Goal: Task Accomplishment & Management: Manage account settings

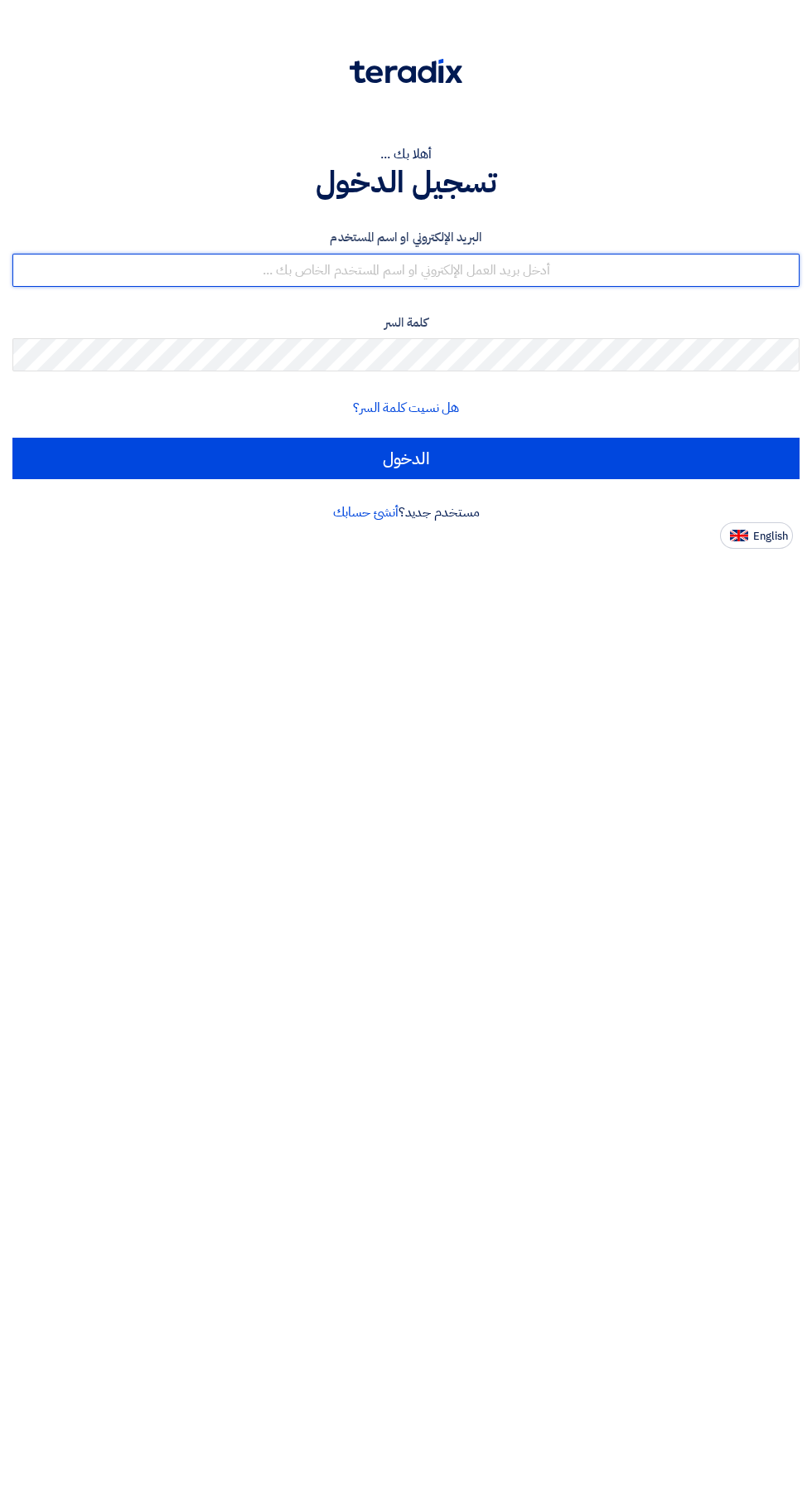
click at [659, 272] on input "text" at bounding box center [406, 270] width 788 height 34
type input "[EMAIL_ADDRESS][DOMAIN_NAME]"
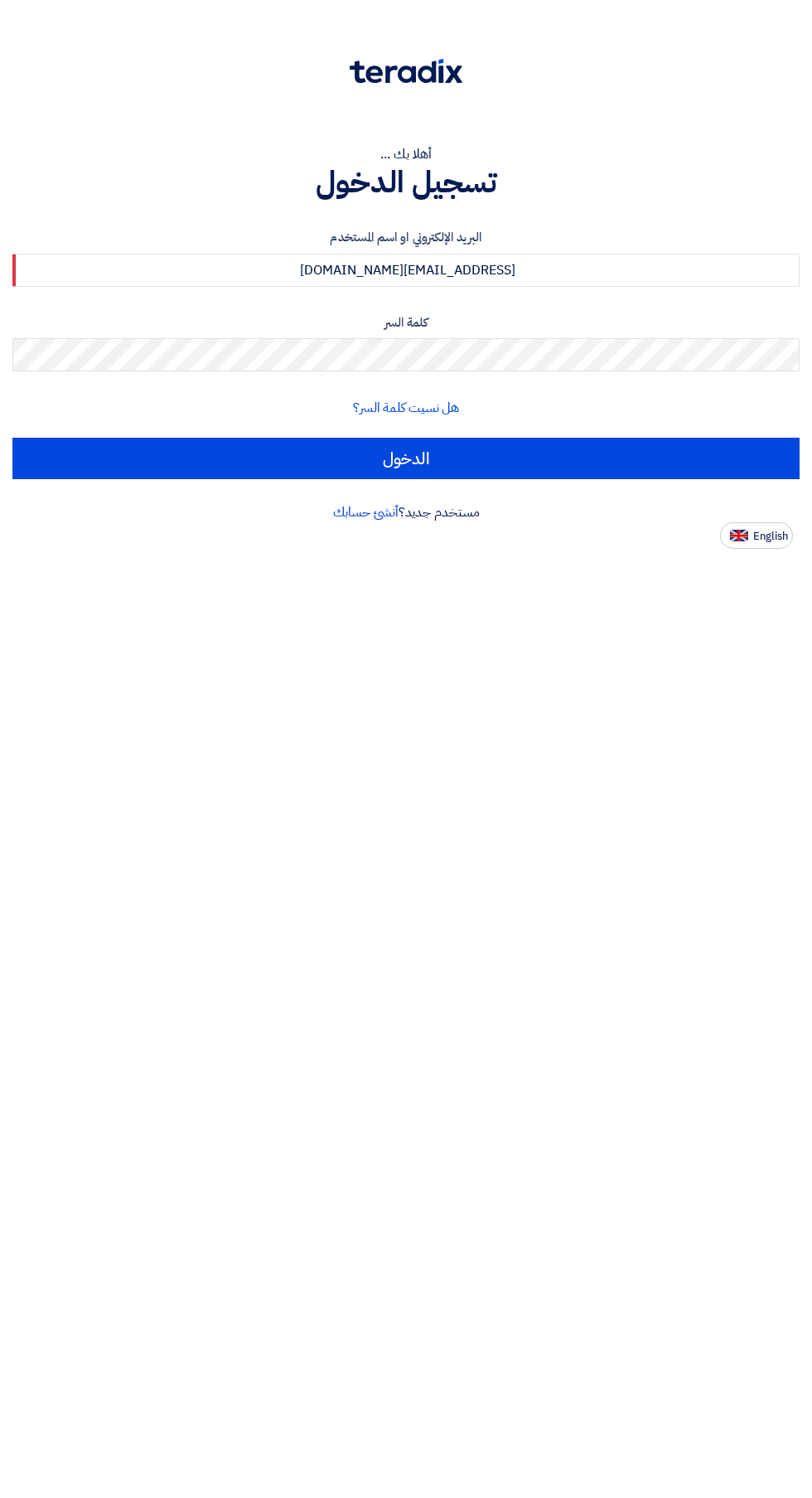
click at [12, 437] on input "الدخول" at bounding box center [406, 458] width 788 height 41
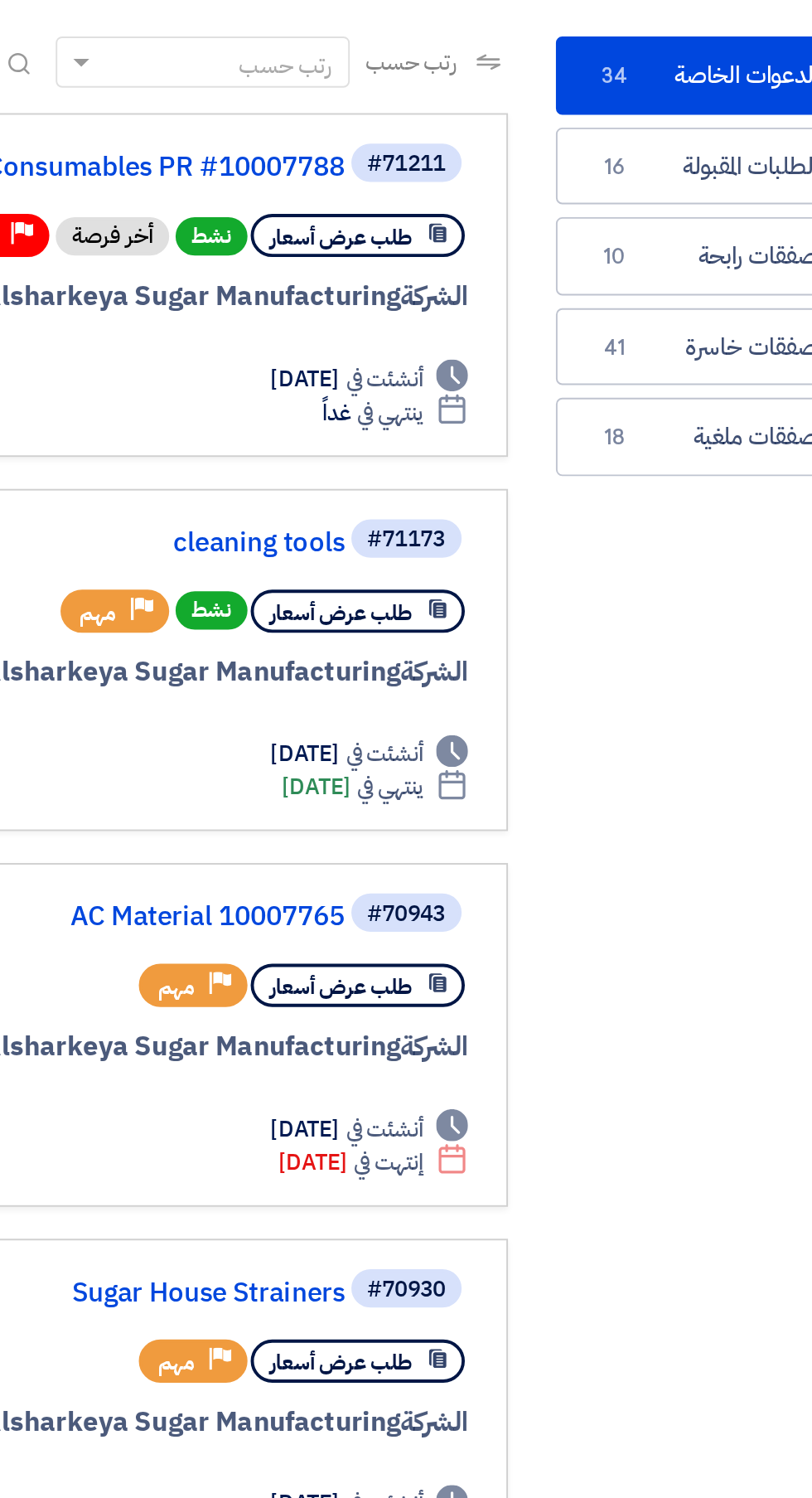
scroll to position [0, -3]
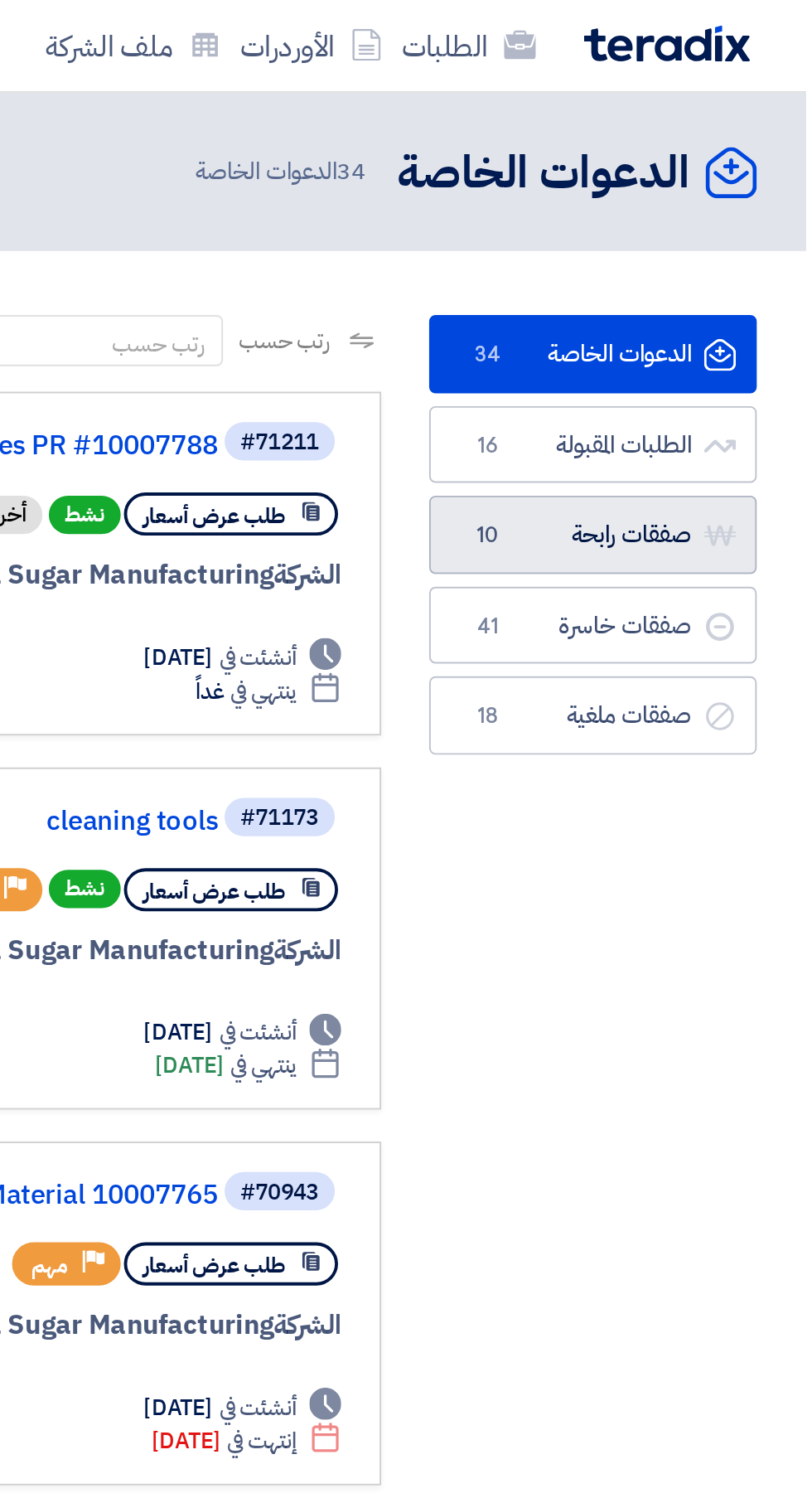
click at [657, 268] on link "صفقات رابحة صفقات رابحة 10" at bounding box center [701, 278] width 170 height 41
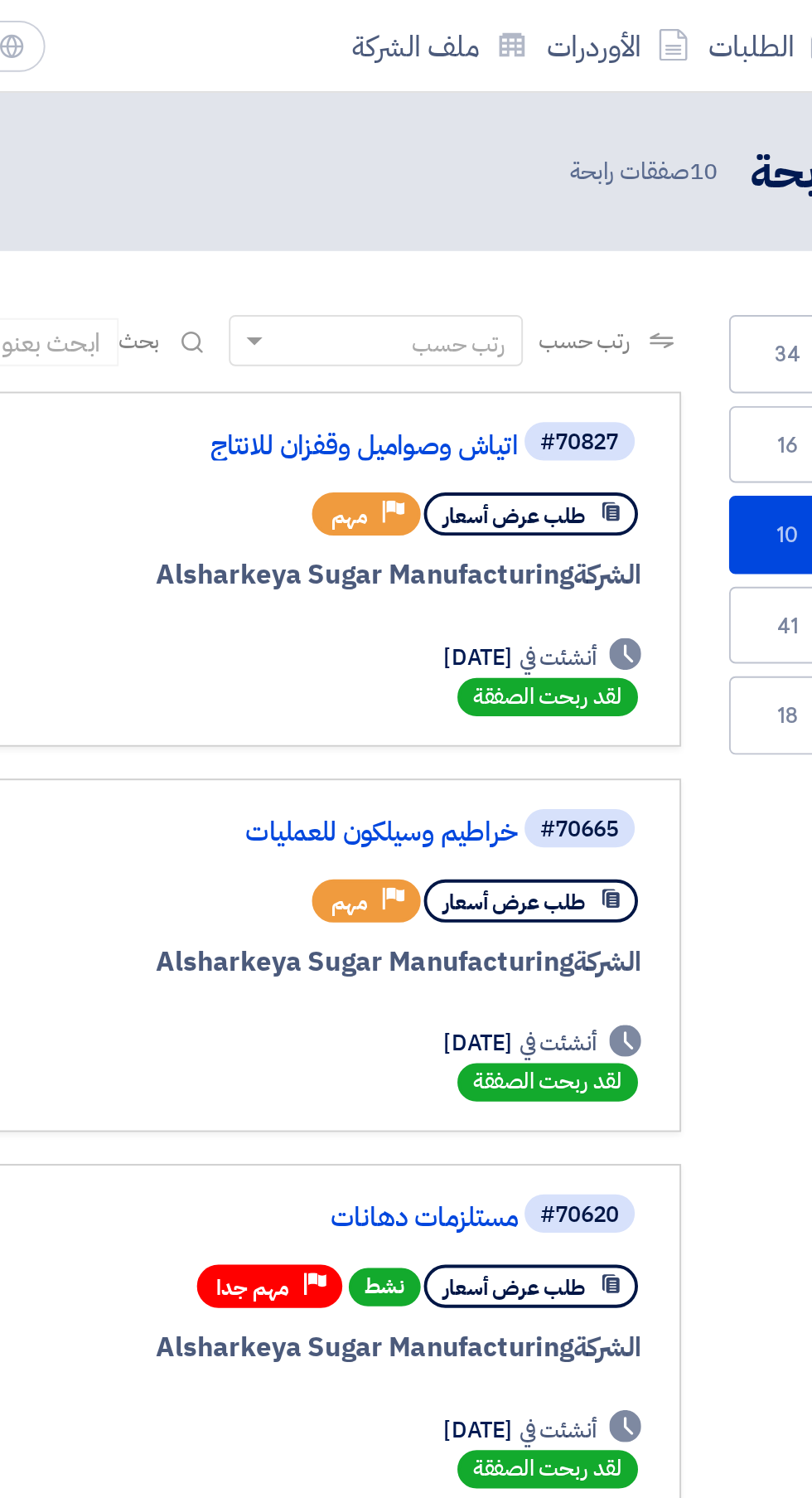
scroll to position [0, -4]
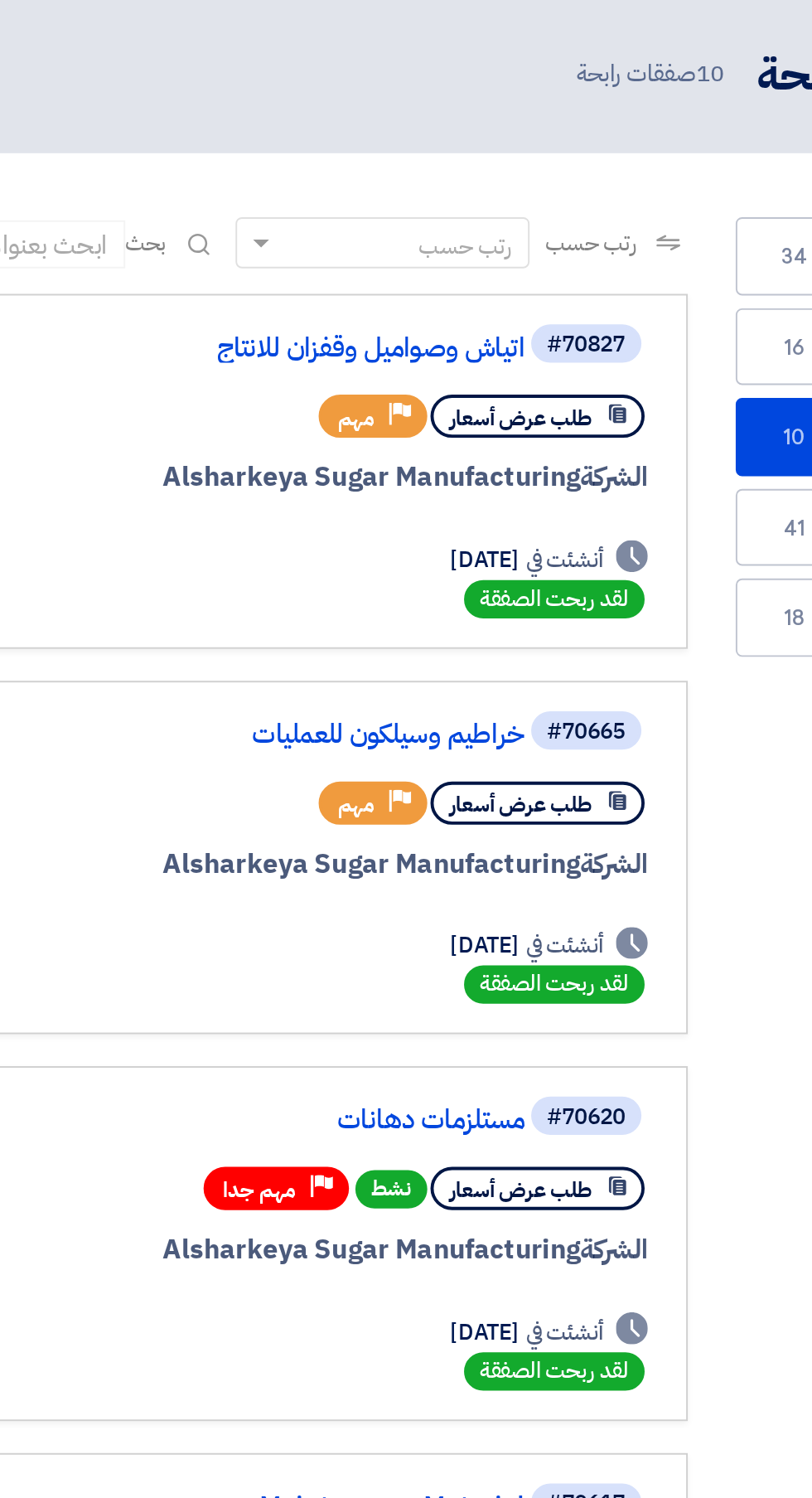
click at [409, 437] on link "خراطيم وسيلكون للعمليات" at bounding box center [341, 432] width 332 height 15
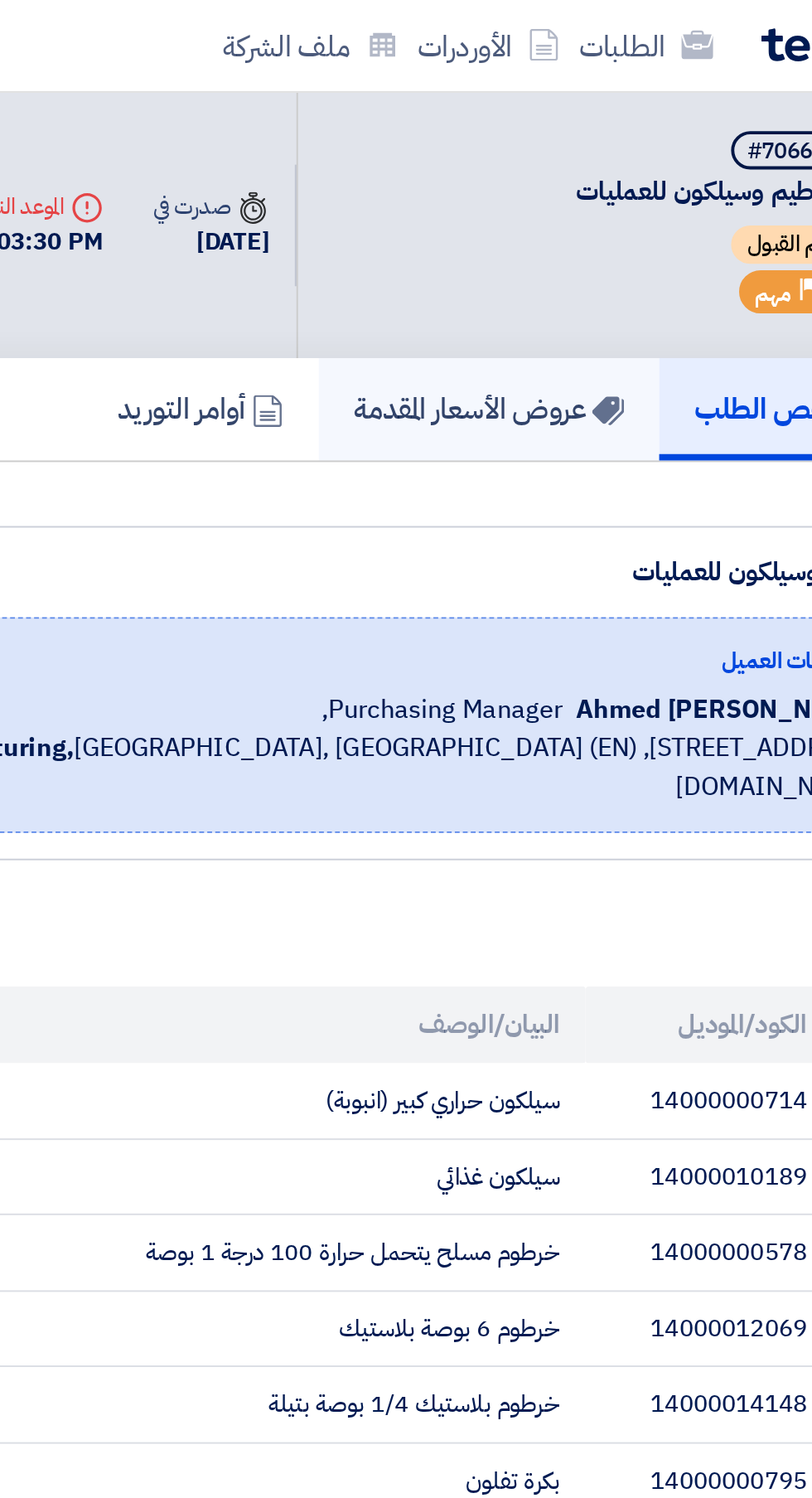
click at [583, 202] on h5 "عروض الأسعار المقدمة" at bounding box center [556, 212] width 140 height 19
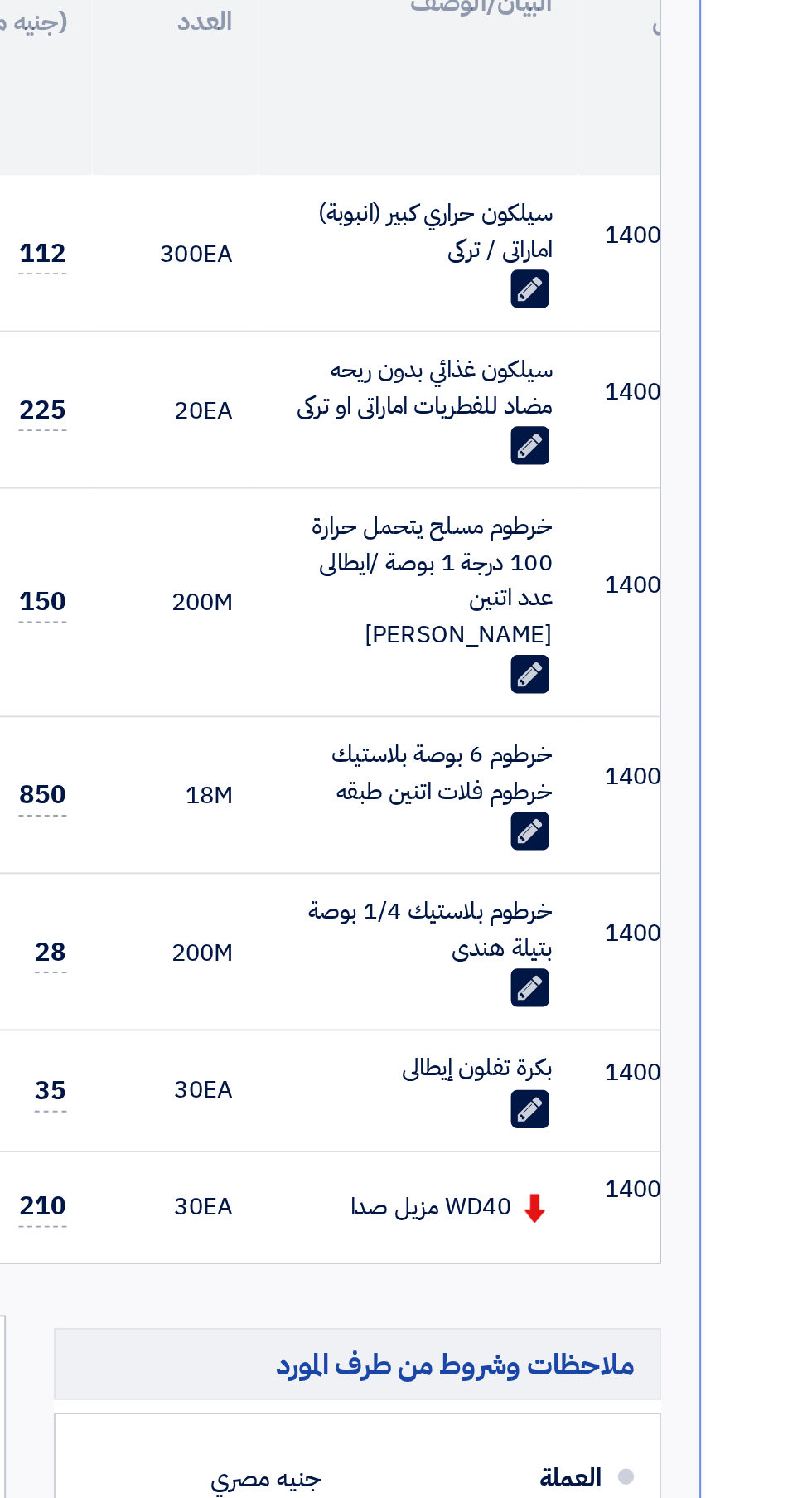
scroll to position [0, -70]
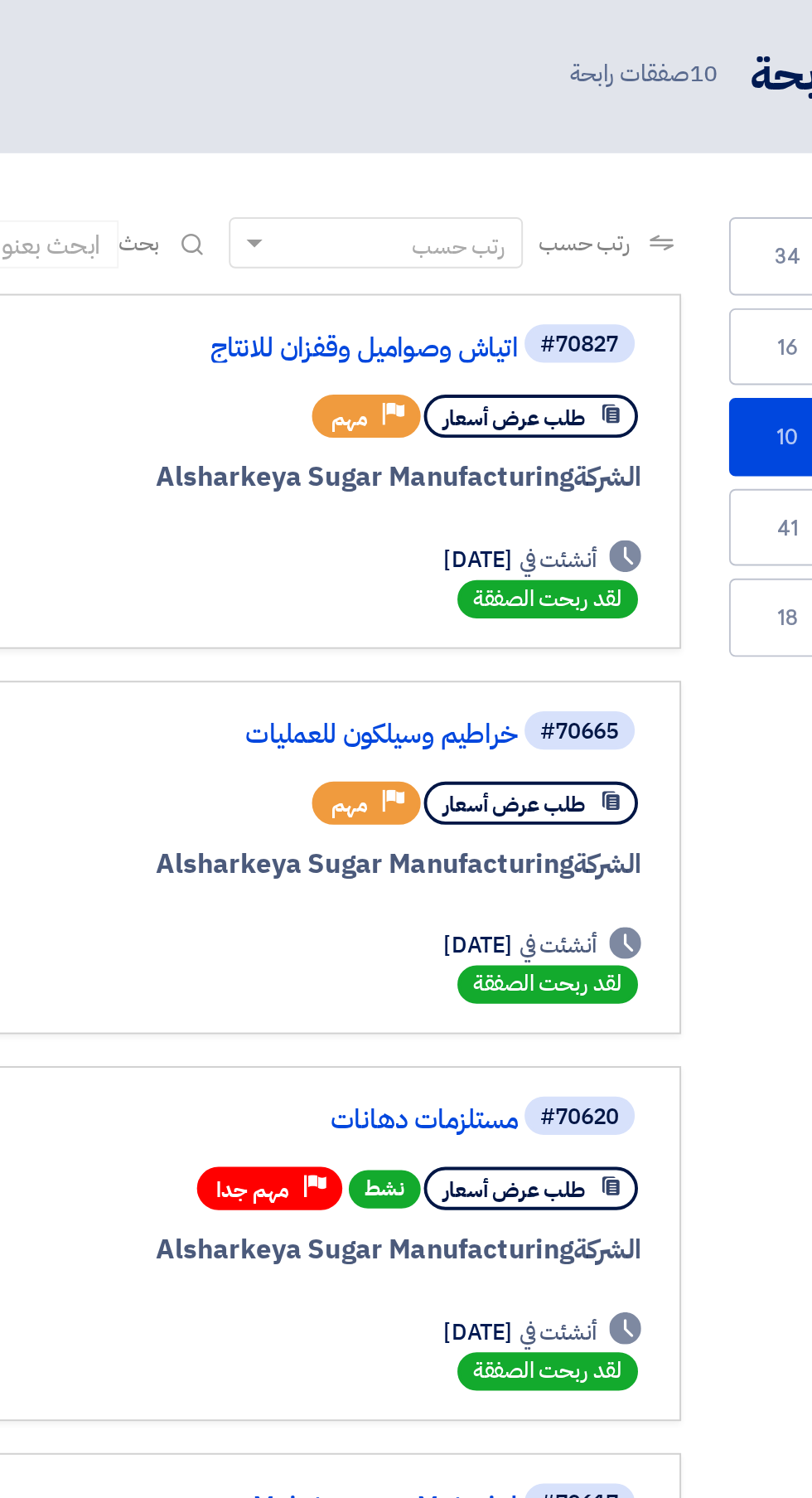
scroll to position [0, -4]
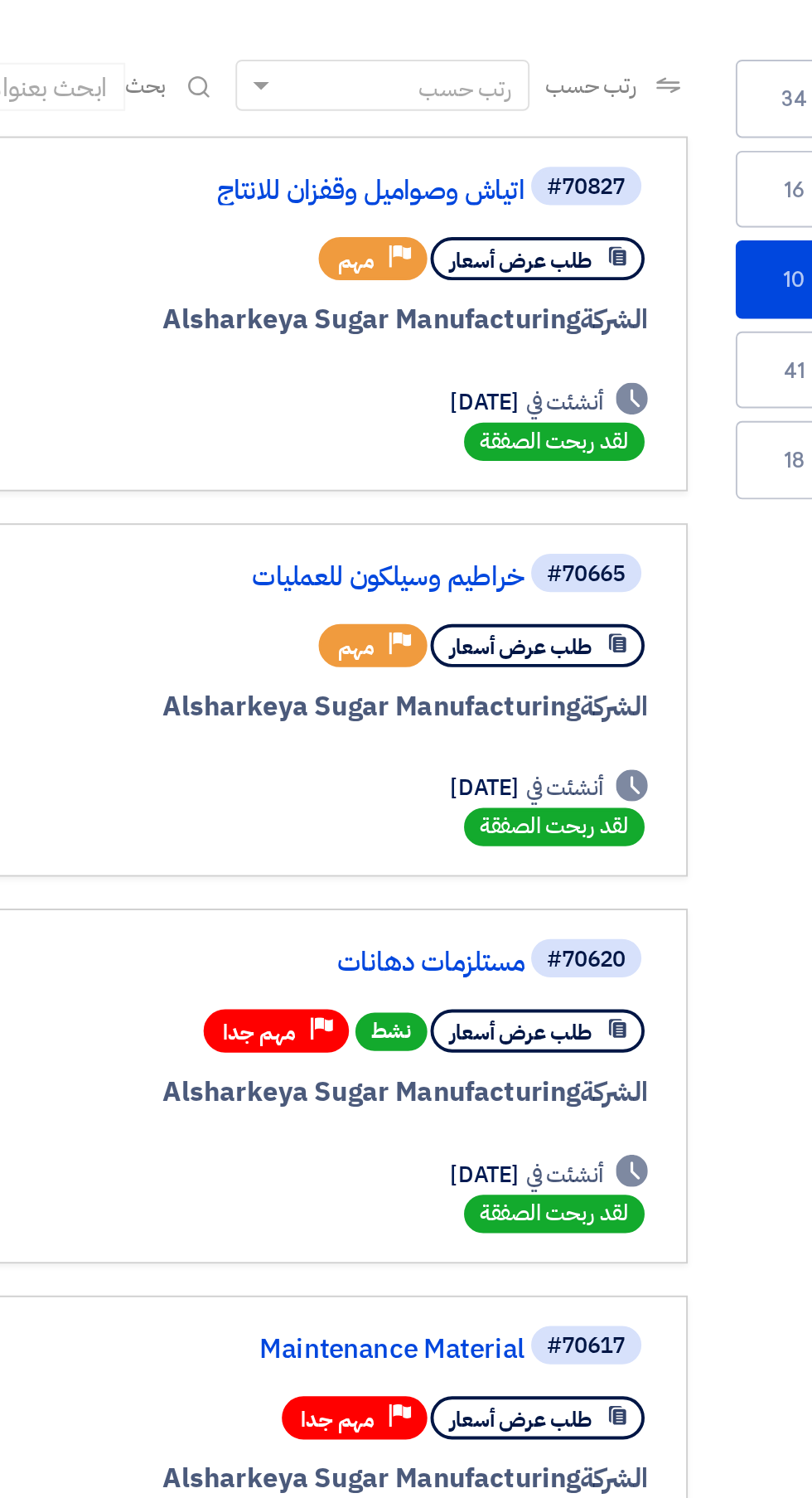
click at [429, 625] on link "مستلزمات دهانات" at bounding box center [341, 631] width 332 height 15
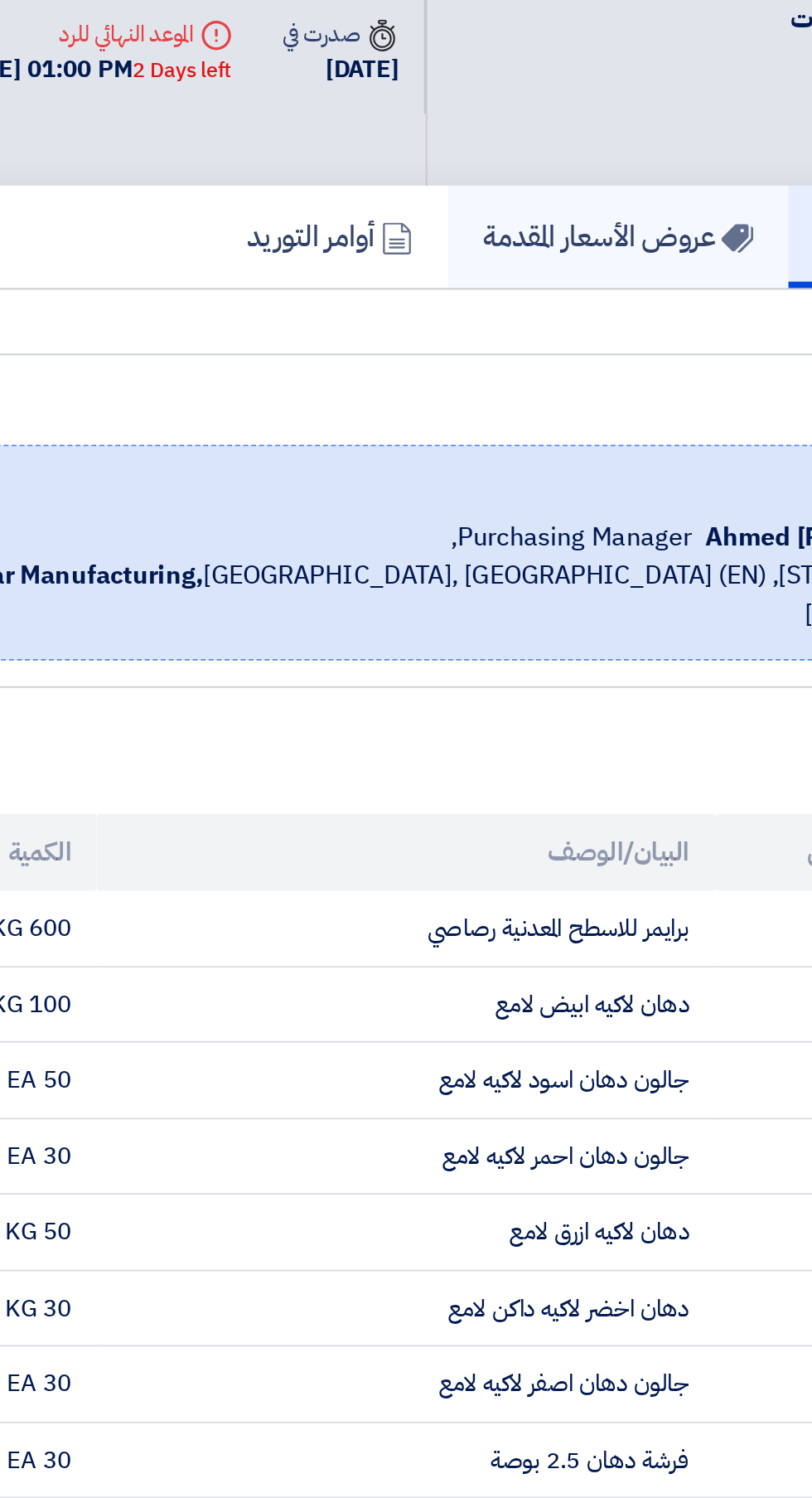
click at [577, 215] on h5 "عروض الأسعار المقدمة" at bounding box center [556, 212] width 140 height 19
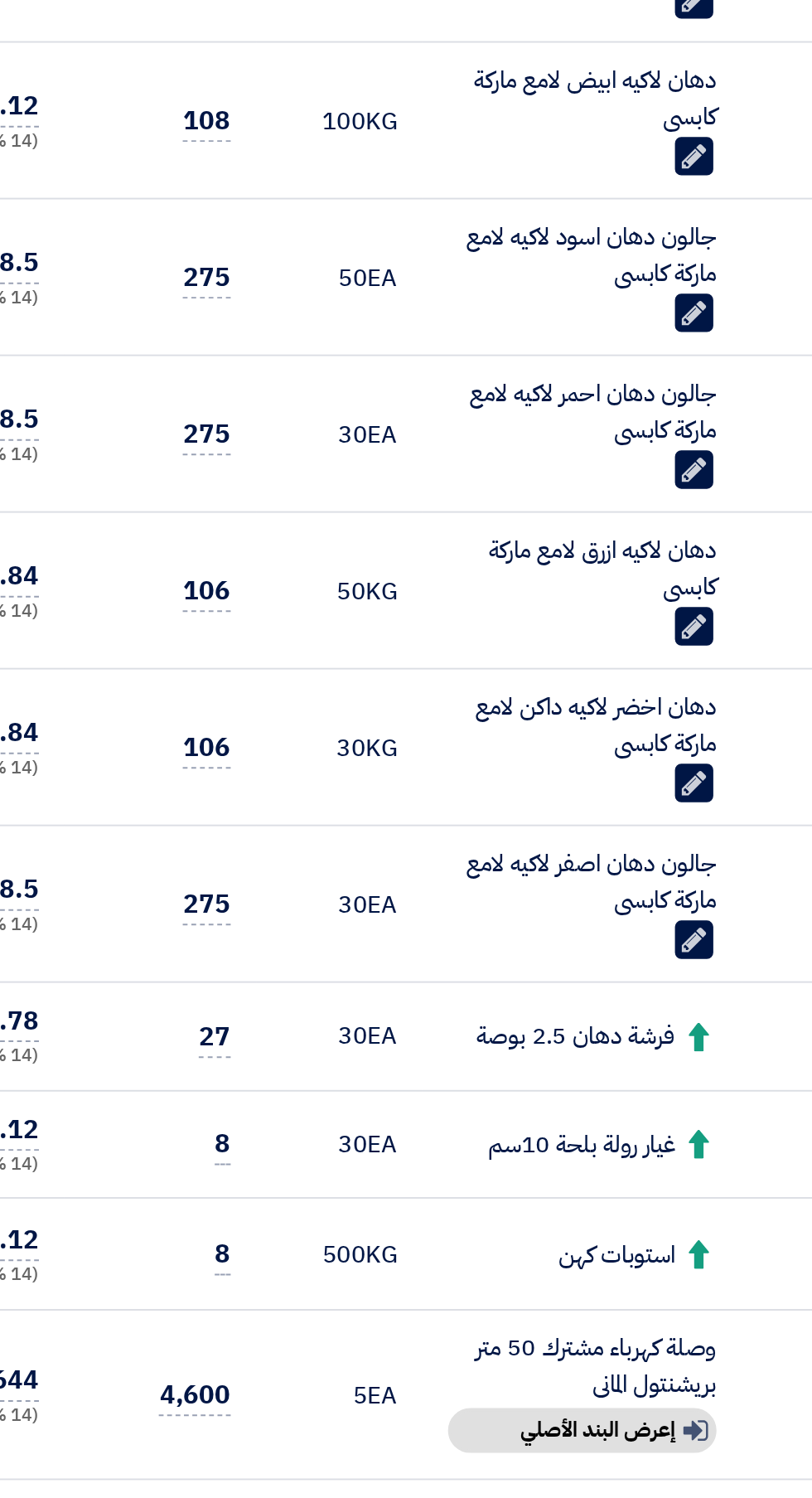
scroll to position [41, 0]
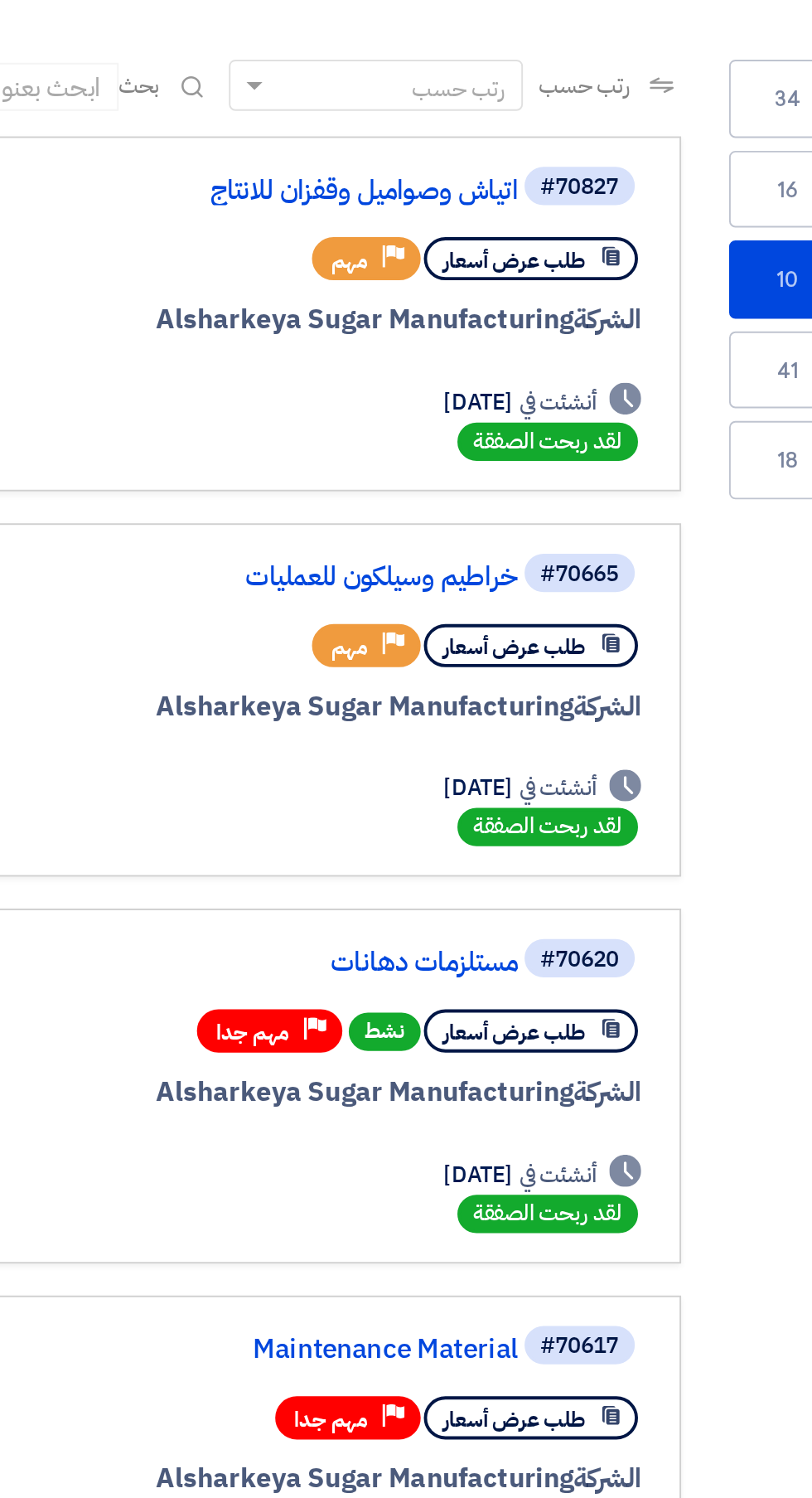
scroll to position [0, -4]
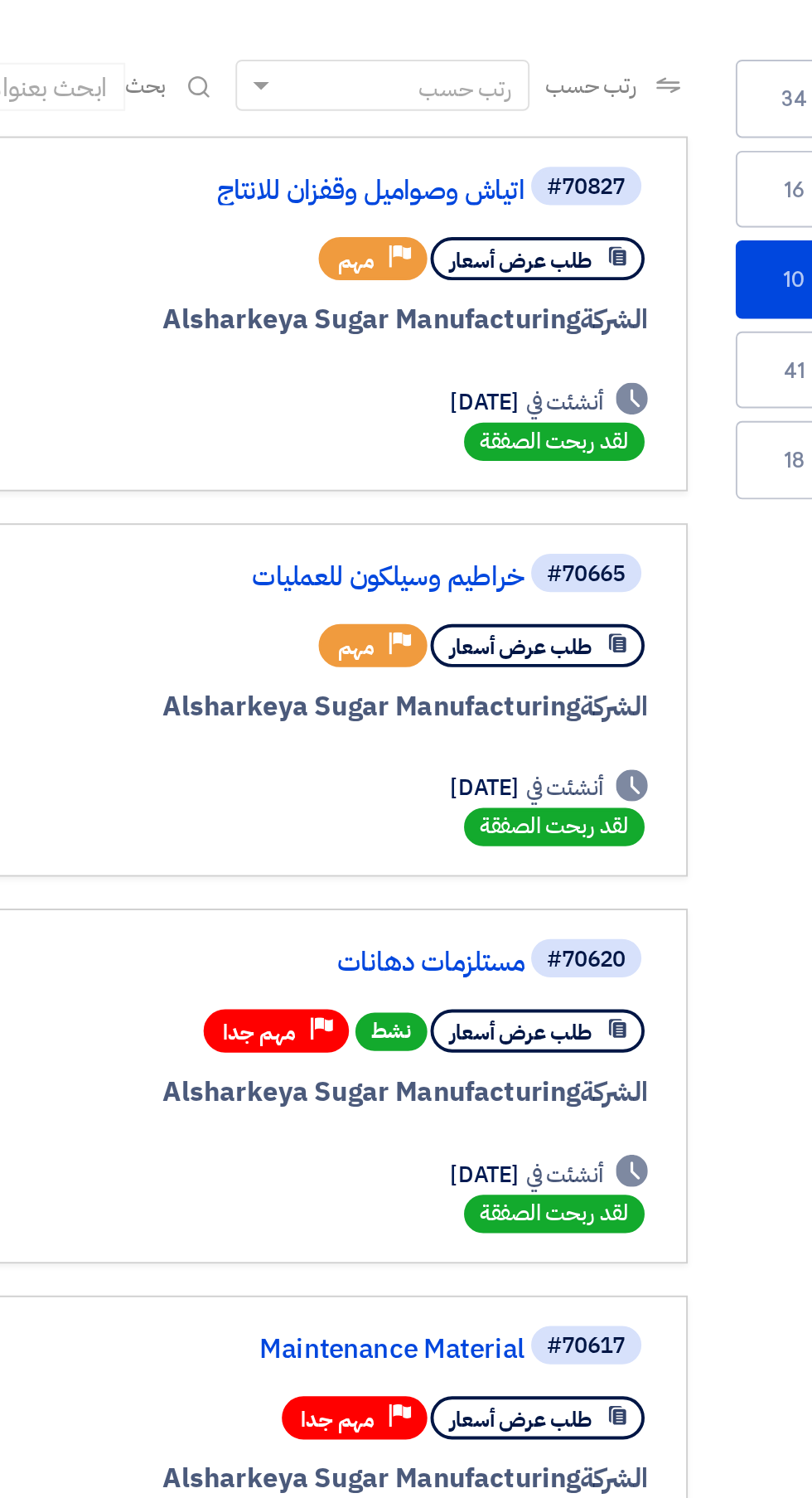
click at [469, 238] on link "اتياش وصواميل وقفزان للانتاج" at bounding box center [341, 231] width 332 height 15
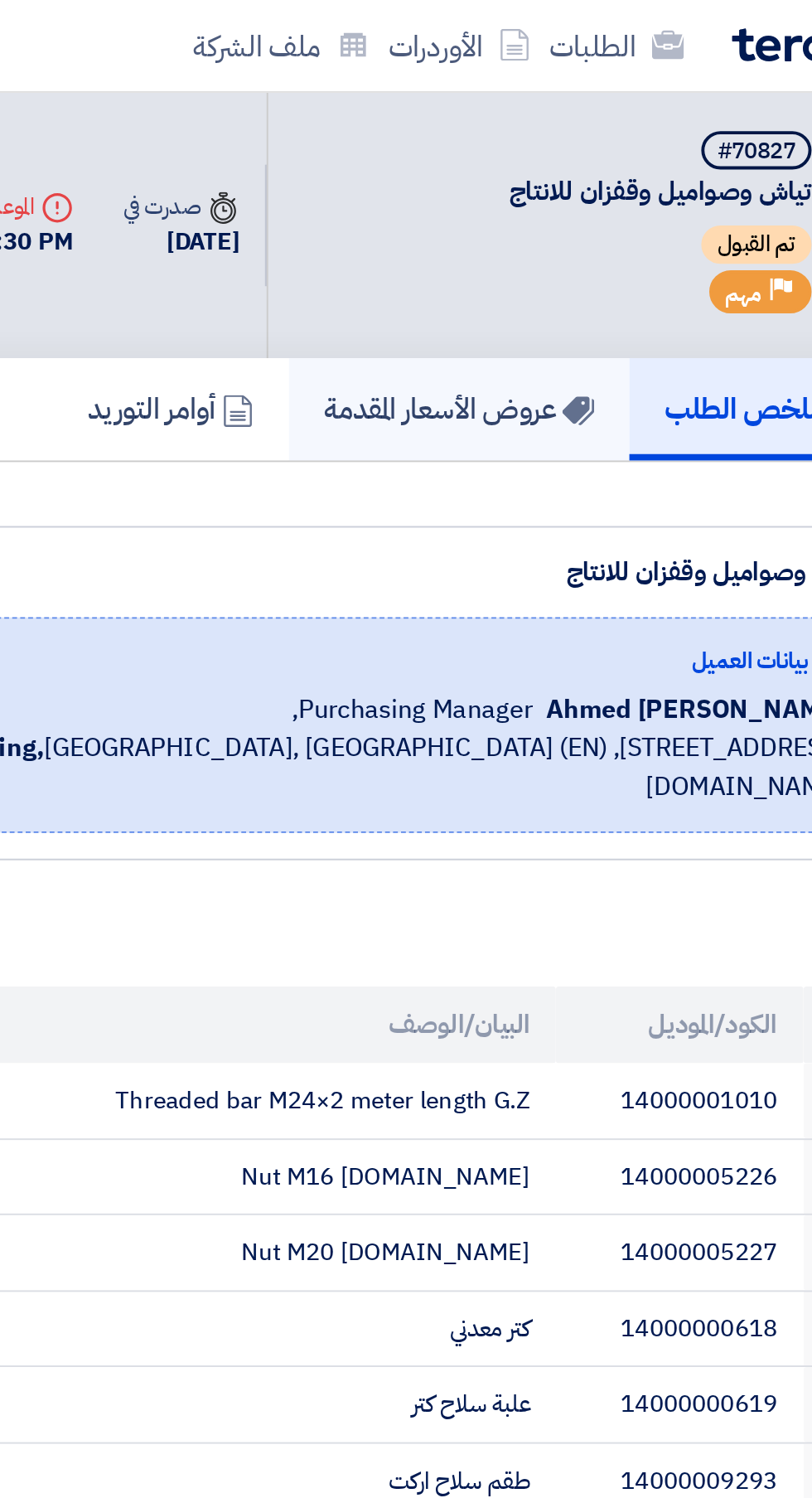
click at [530, 215] on h5 "عروض الأسعار المقدمة" at bounding box center [556, 212] width 140 height 19
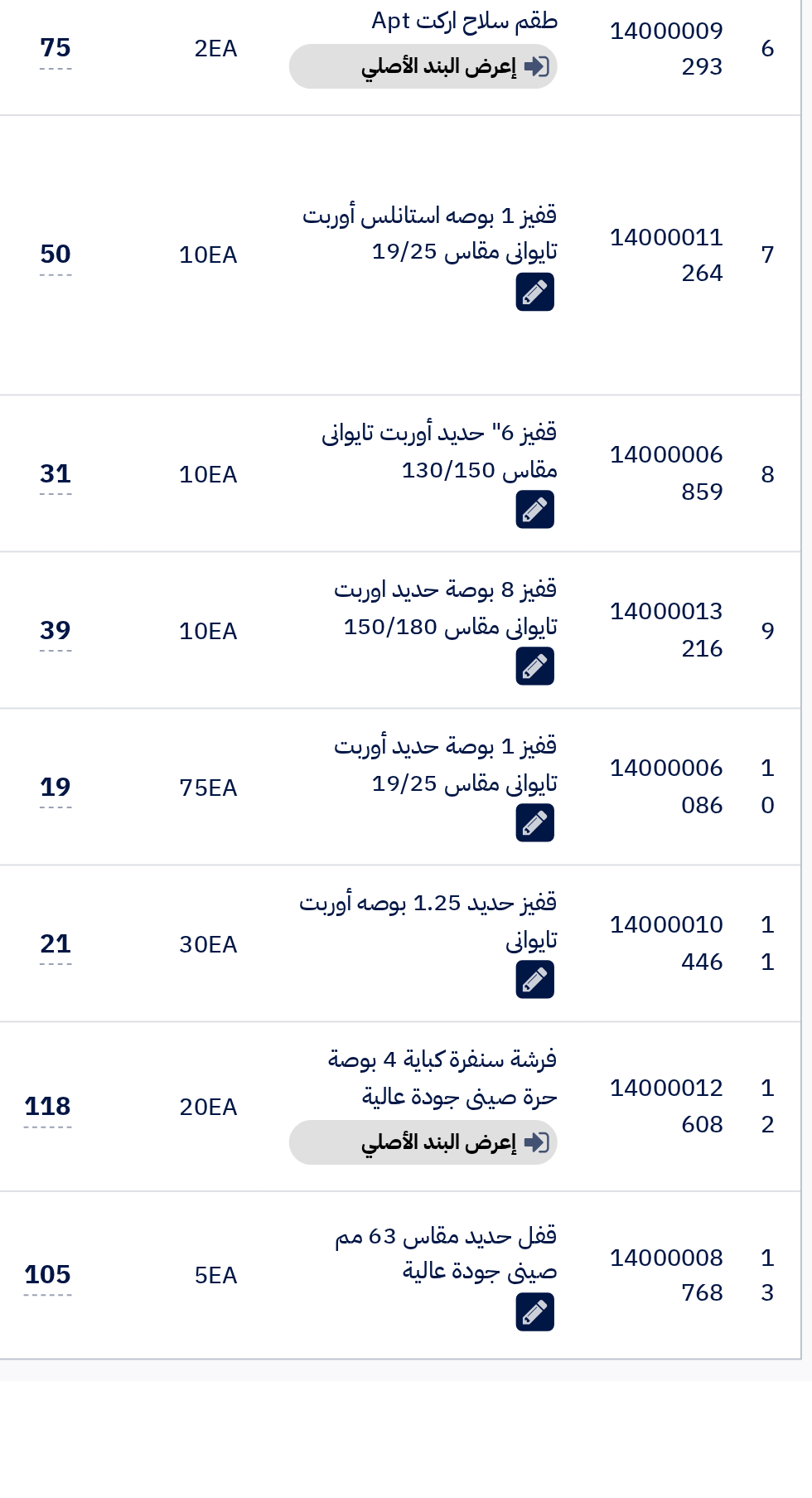
scroll to position [241, 0]
click at [521, 977] on td "قفيز 1 بوصه استانلس أوربت تايوانى مقاس 19/25 Edit" at bounding box center [537, 915] width 166 height 146
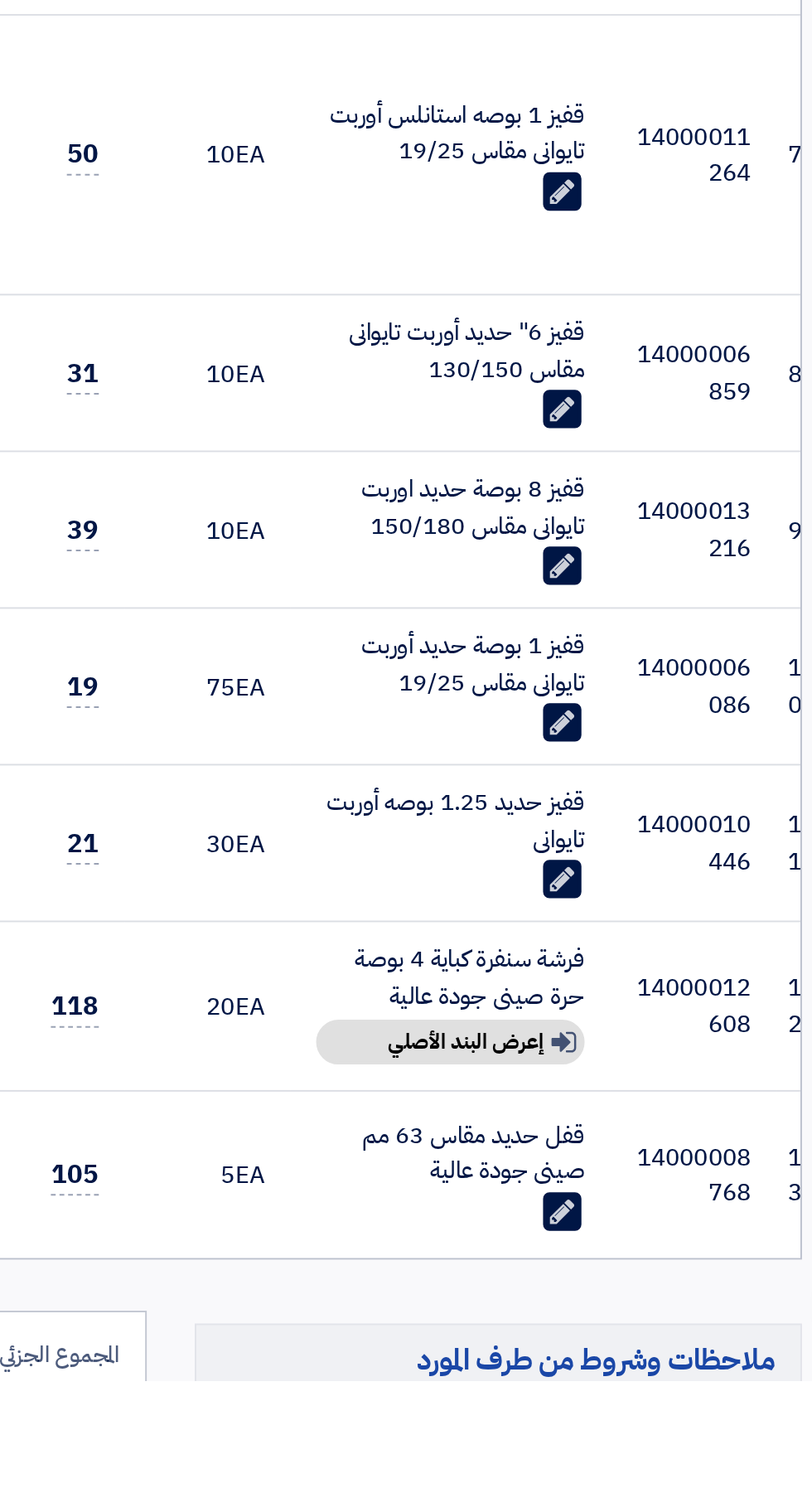
scroll to position [297, 0]
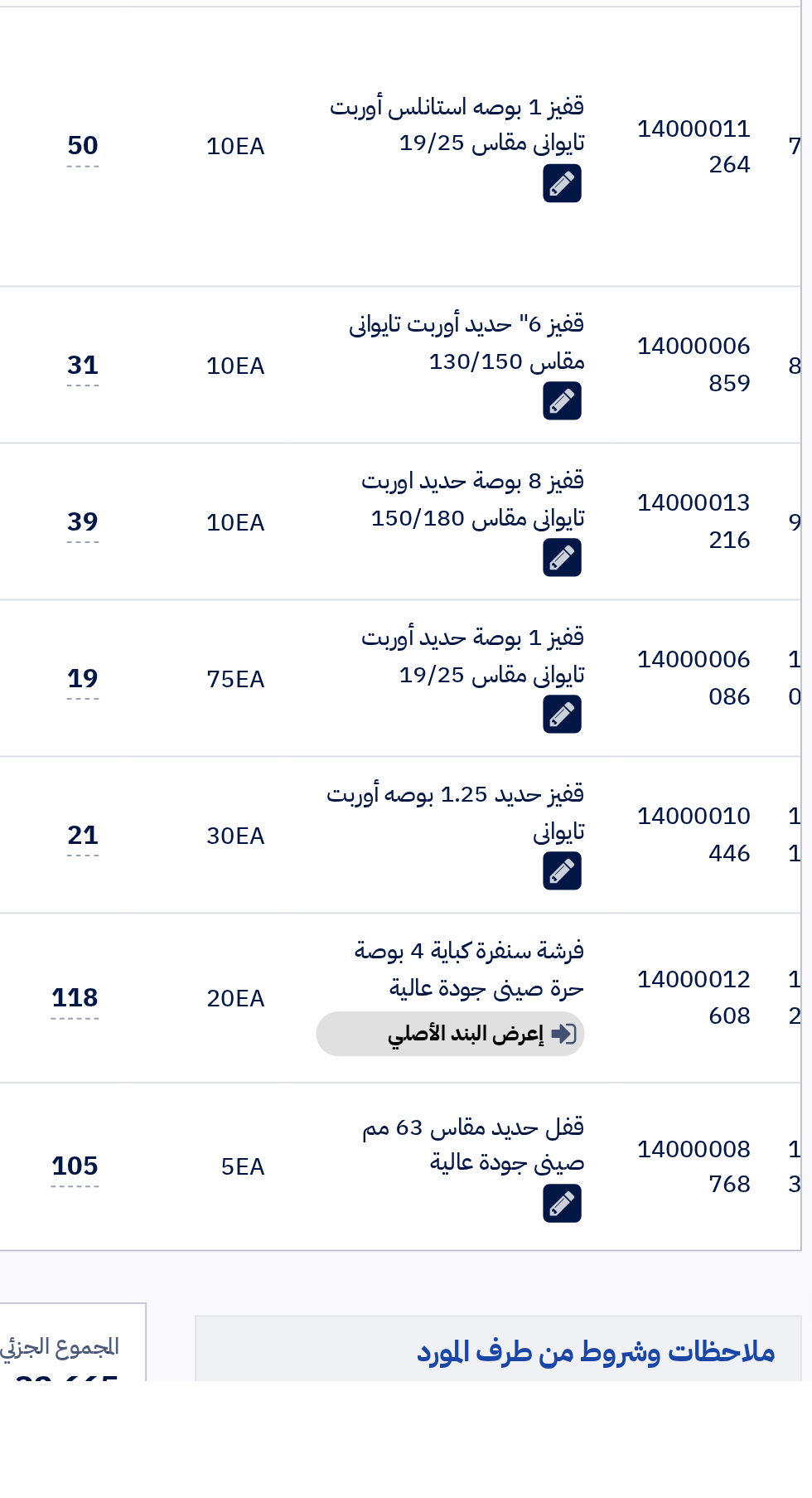
click at [556, 1318] on div "Show details إعرض البند الأصلي" at bounding box center [551, 1318] width 139 height 23
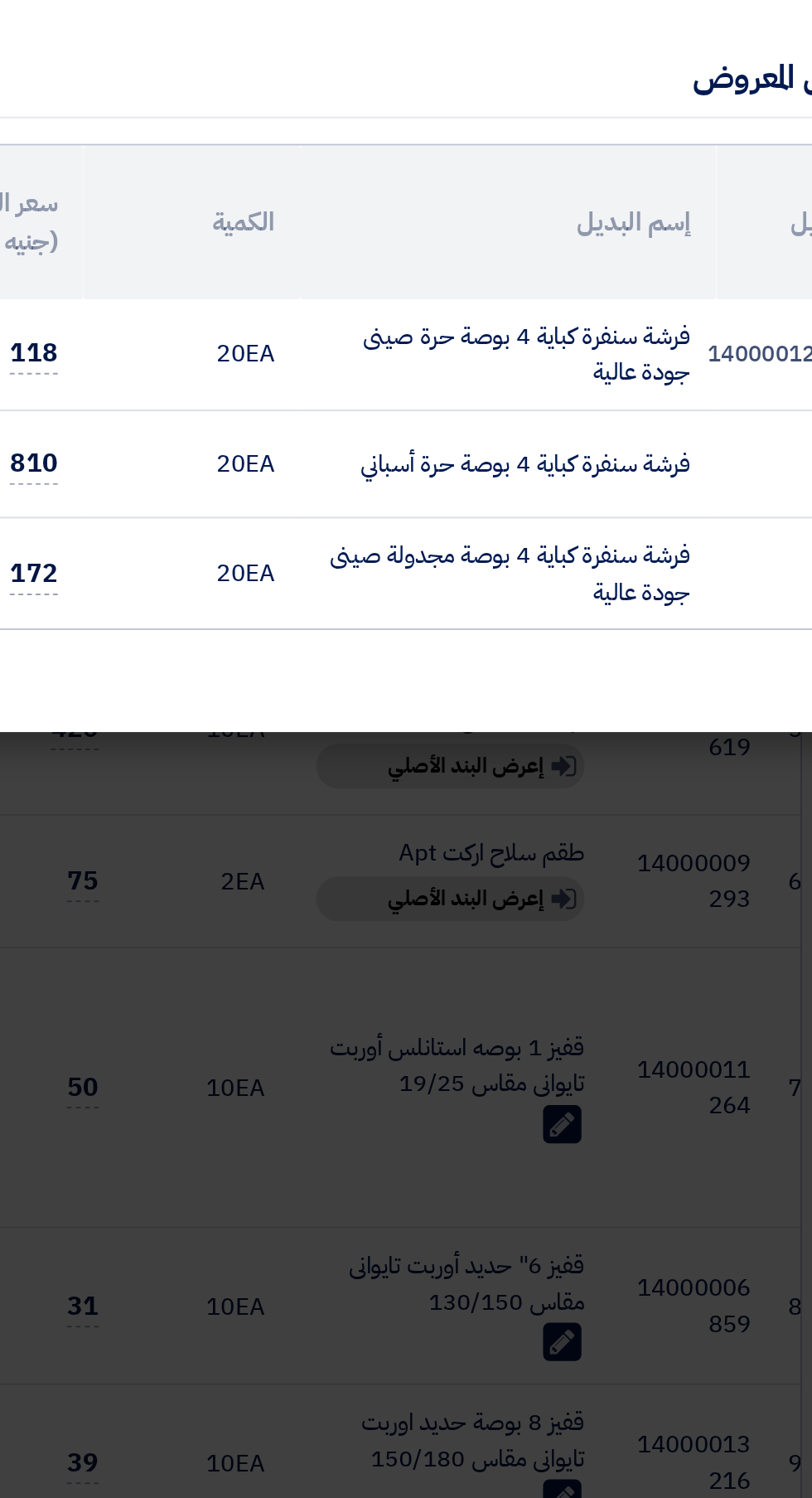
scroll to position [357, 0]
